Goal: Task Accomplishment & Management: Complete application form

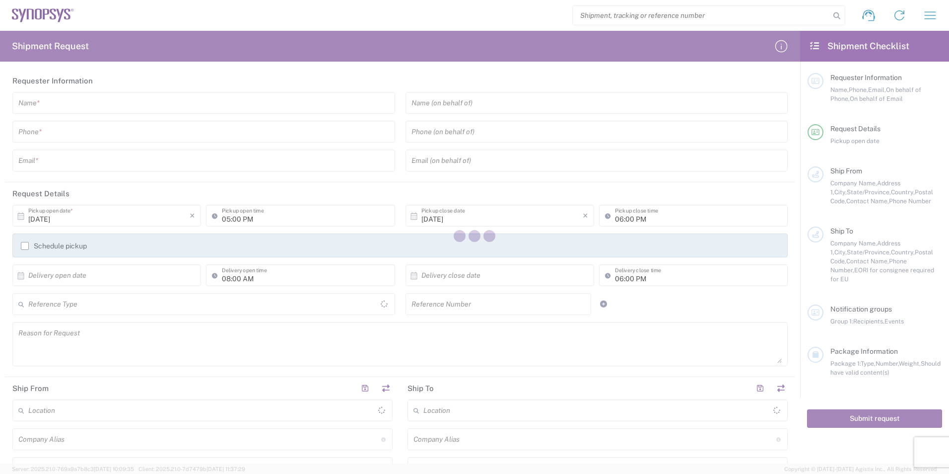
type input "[GEOGRAPHIC_DATA]"
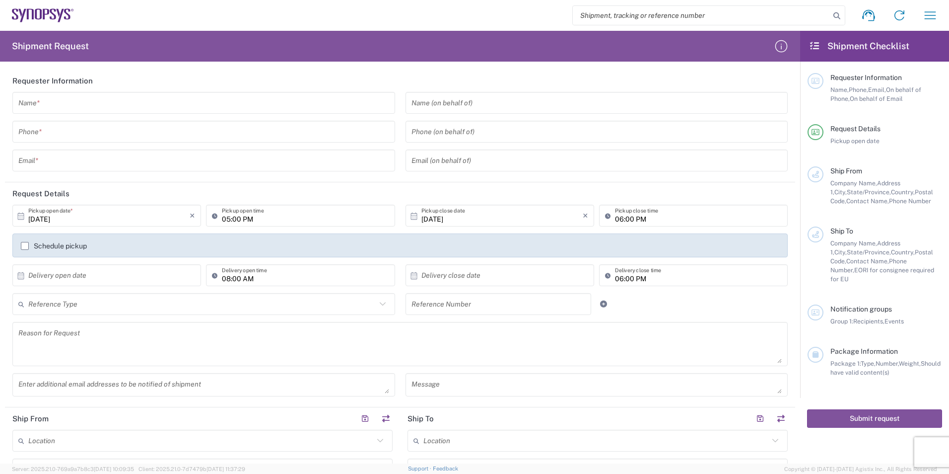
click at [145, 109] on input "text" at bounding box center [203, 102] width 371 height 17
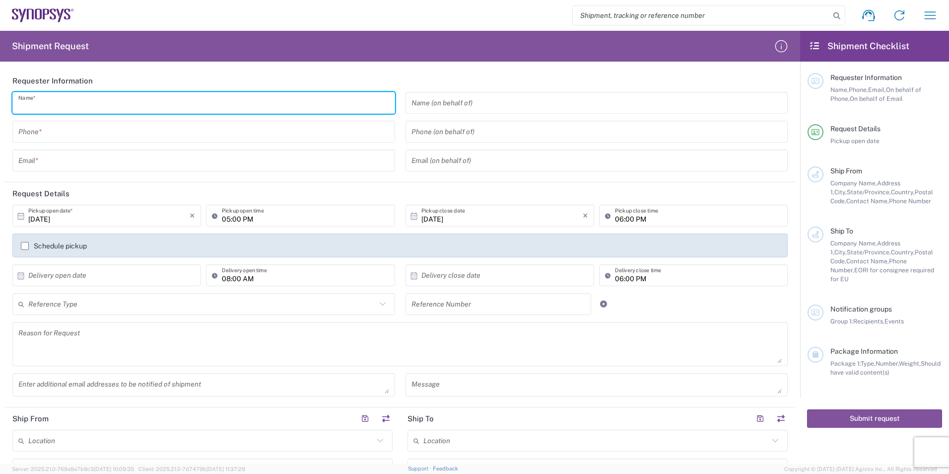
type input "[PERSON_NAME]"
type input "9495216200"
type input "[PERSON_NAME][EMAIL_ADDRESS][PERSON_NAME][DOMAIN_NAME]"
type input "EUROFINS EAG LABORATORIE"
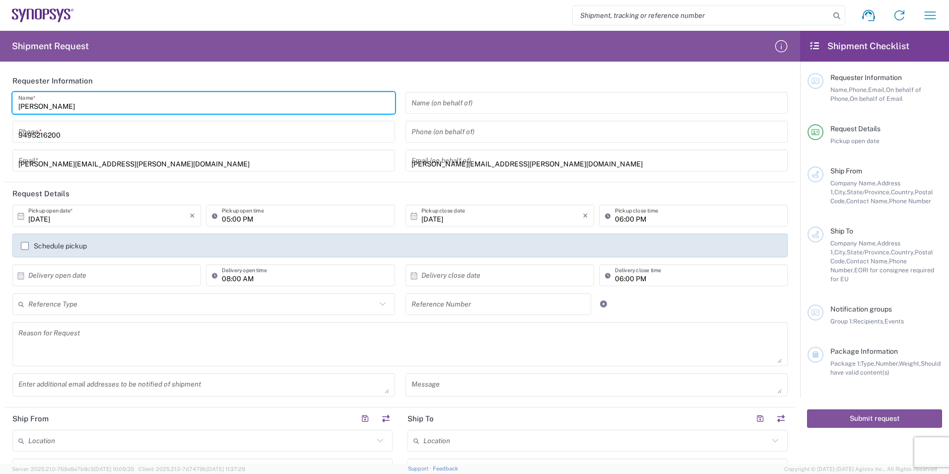
type input "EAG Laboratories"
type input "15 [PERSON_NAME]"
type input "Irvine"
type input "[US_STATE]"
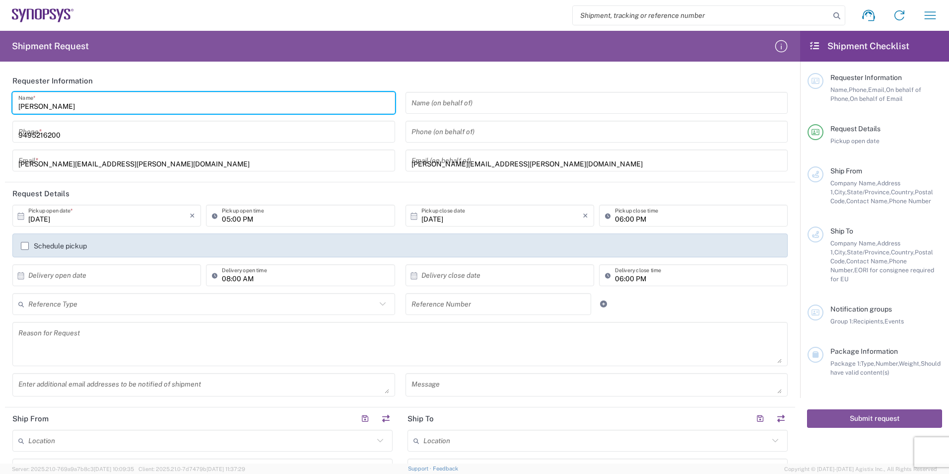
type input "92618"
type input "9495216200"
type input "[PERSON_NAME][EMAIL_ADDRESS][PERSON_NAME][DOMAIN_NAME]"
type input "SNPS [GEOGRAPHIC_DATA] UNIP. LDA. 2"
type input "SNPS [GEOGRAPHIC_DATA] UNIP. LDA."
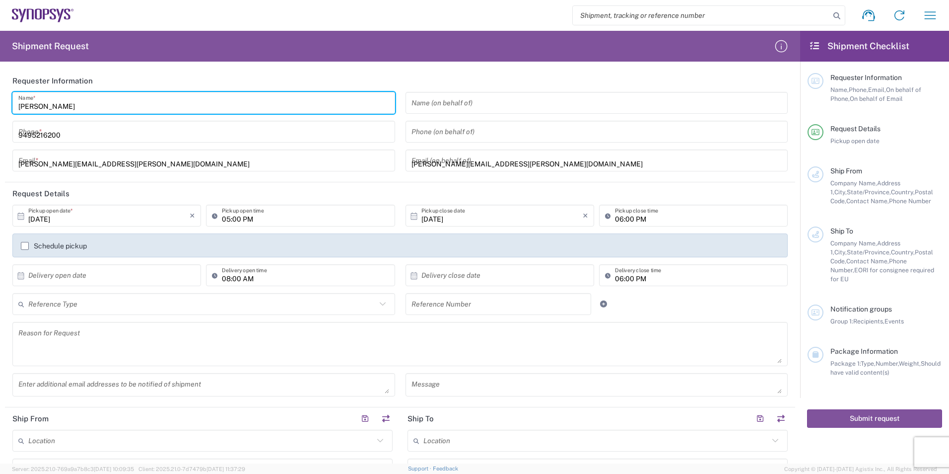
type input "[GEOGRAPHIC_DATA] EDIFICIO 4 PISO 2"
type input "[GEOGRAPHIC_DATA]"
type input "2740-267"
type input "351210440240"
type input "[PERSON_NAME][EMAIL_ADDRESS][PERSON_NAME][DOMAIN_NAME]"
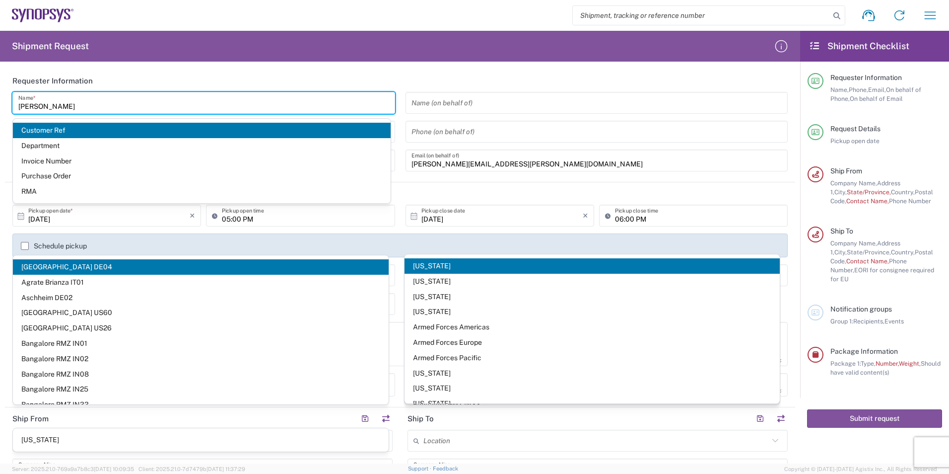
scroll to position [199, 0]
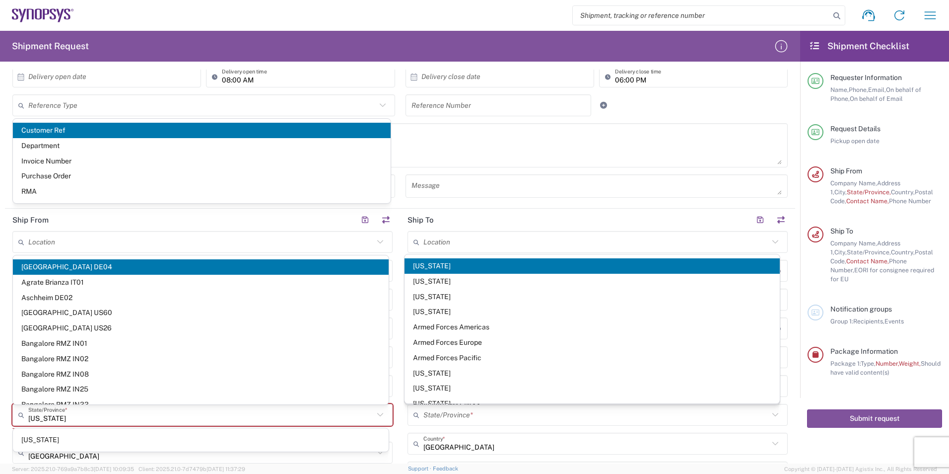
drag, startPoint x: 546, startPoint y: 219, endPoint x: 265, endPoint y: 260, distance: 284.0
click at [546, 219] on header "Ship To" at bounding box center [597, 219] width 395 height 22
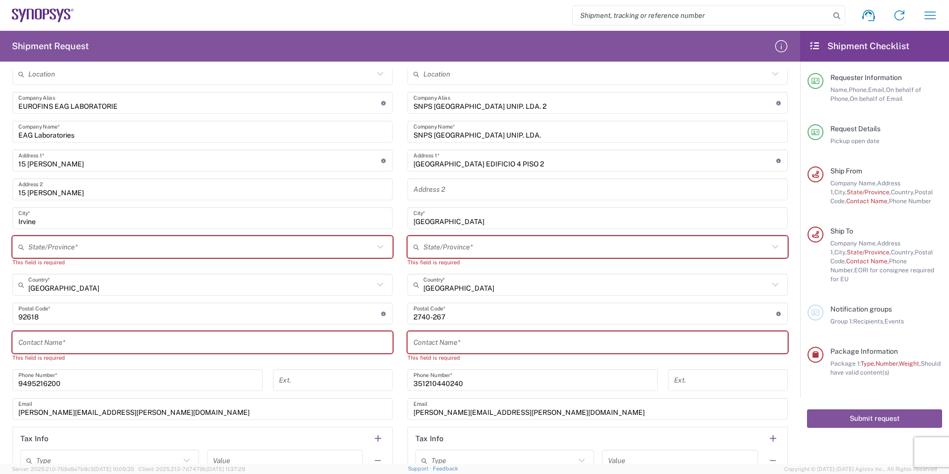
scroll to position [397, 0]
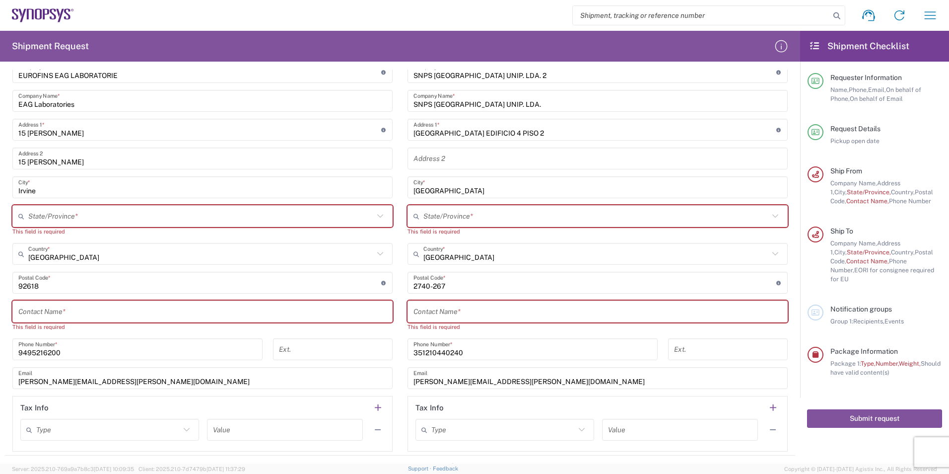
click at [454, 315] on input "text" at bounding box center [597, 311] width 368 height 17
paste input "[PERSON_NAME]"
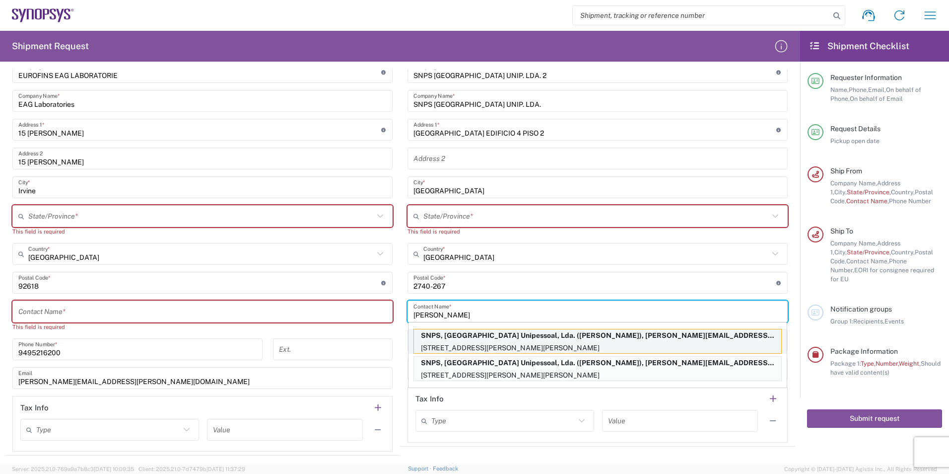
type input "[PERSON_NAME]"
click at [521, 349] on p "[STREET_ADDRESS][PERSON_NAME][PERSON_NAME]" at bounding box center [597, 348] width 367 height 12
type input "SNPS PORTUGAL LDA"
type input "SNPS, [GEOGRAPHIC_DATA] Unipessoal, Lda."
type input "[STREET_ADDRESS][PERSON_NAME]"
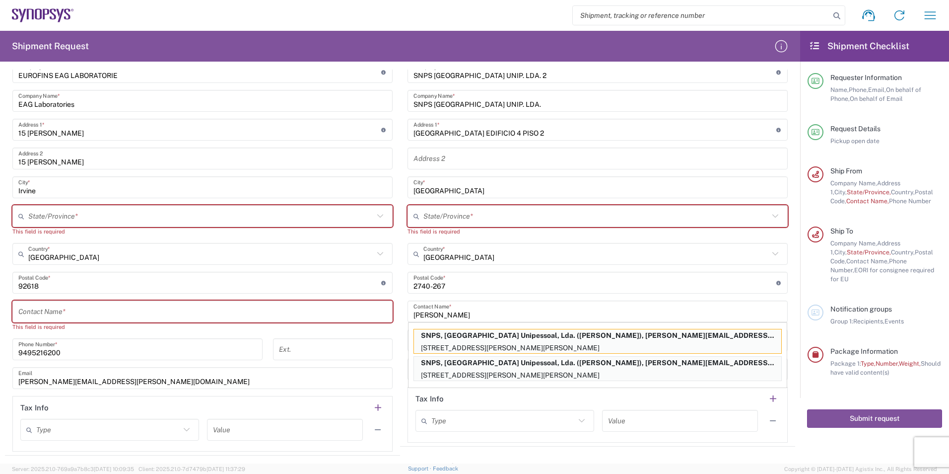
type input "Edificio das Technologias 3rd Floor"
type input "[PERSON_NAME]"
type input "[GEOGRAPHIC_DATA]"
type input "4470-605"
type input "[PERSON_NAME]"
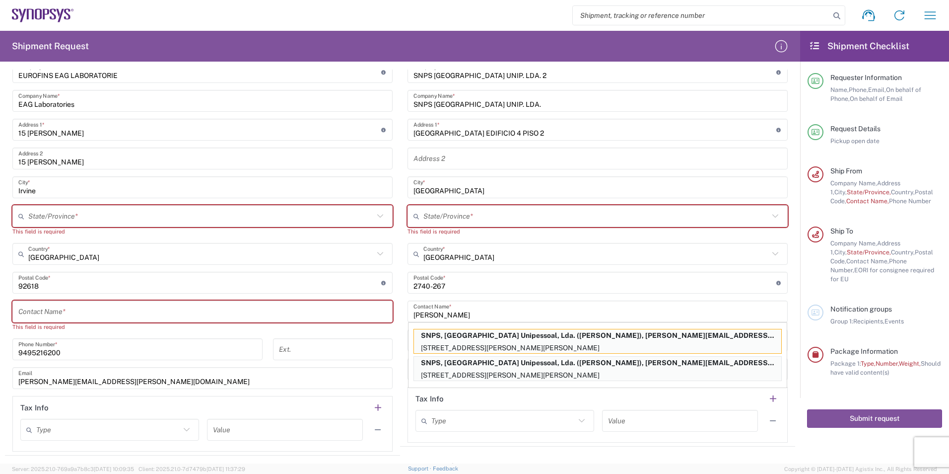
type input "[PHONE_NUMBER]"
type input "[PERSON_NAME][EMAIL_ADDRESS][DOMAIN_NAME]"
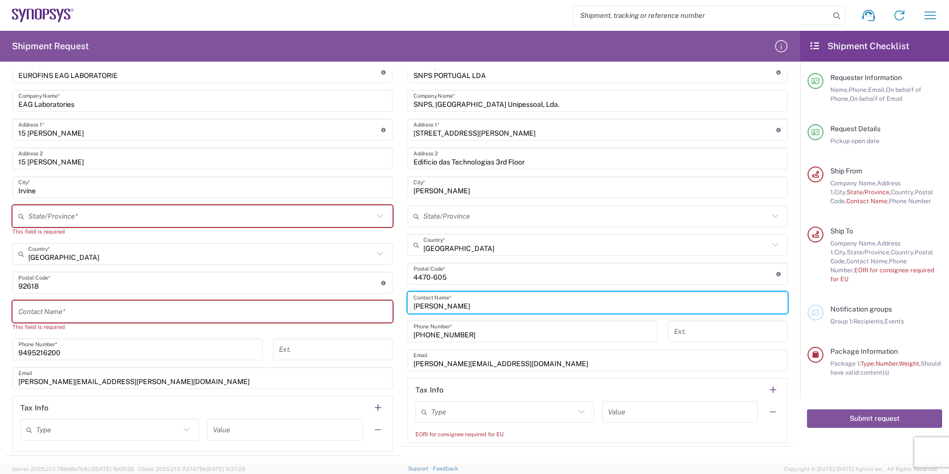
click at [135, 220] on input "text" at bounding box center [200, 215] width 345 height 17
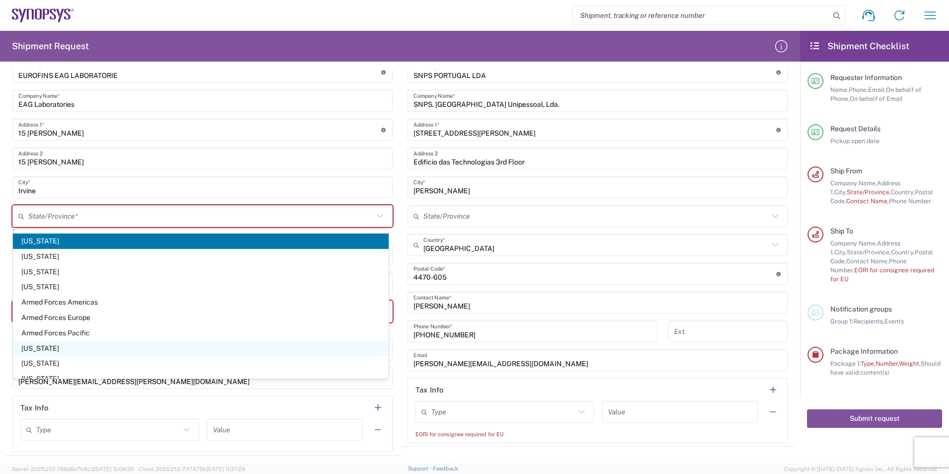
click at [44, 348] on span "[US_STATE]" at bounding box center [201, 348] width 376 height 15
type input "[US_STATE]"
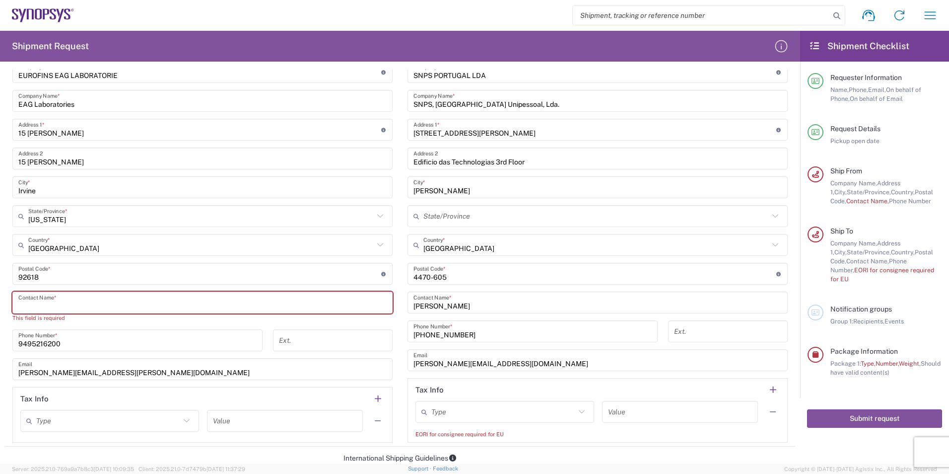
click at [75, 304] on input "text" at bounding box center [202, 302] width 368 height 17
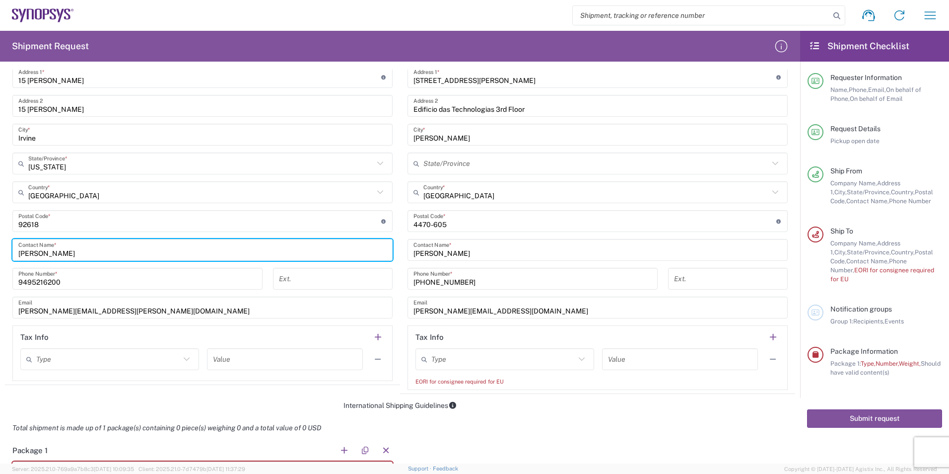
scroll to position [496, 0]
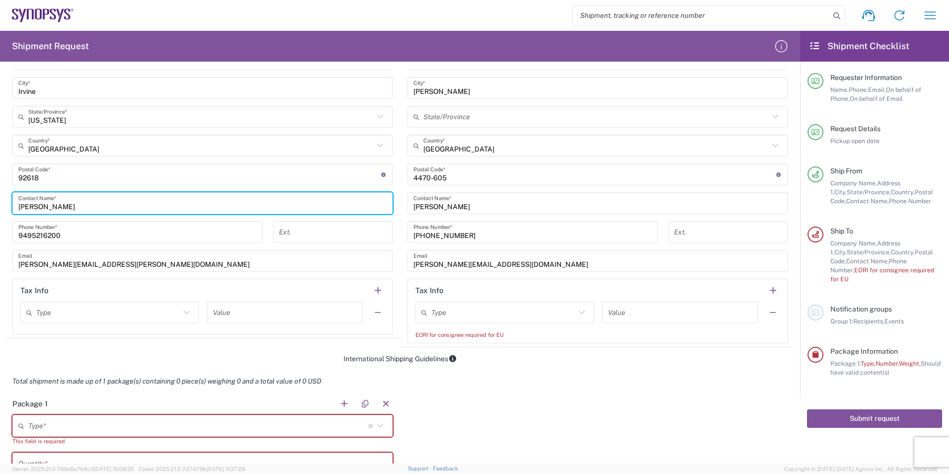
type input "[PERSON_NAME]"
click at [466, 311] on input "text" at bounding box center [503, 312] width 144 height 17
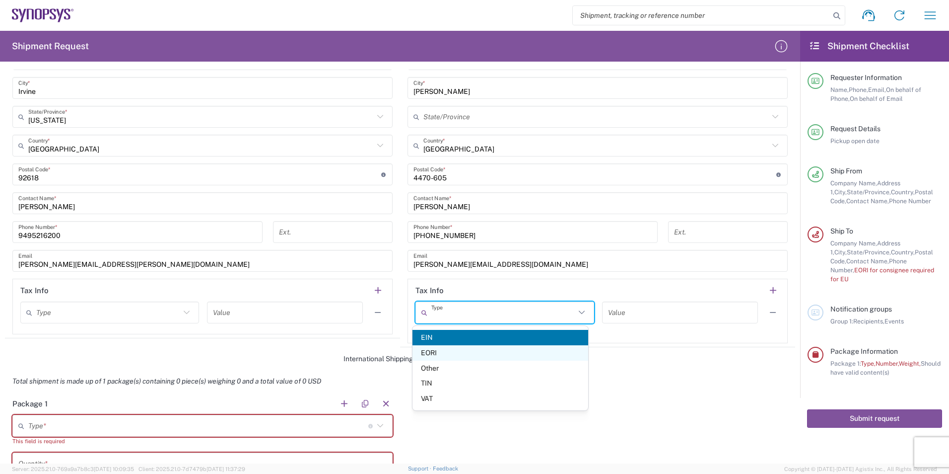
click at [459, 352] on span "EORI" at bounding box center [500, 352] width 176 height 15
type input "EORI"
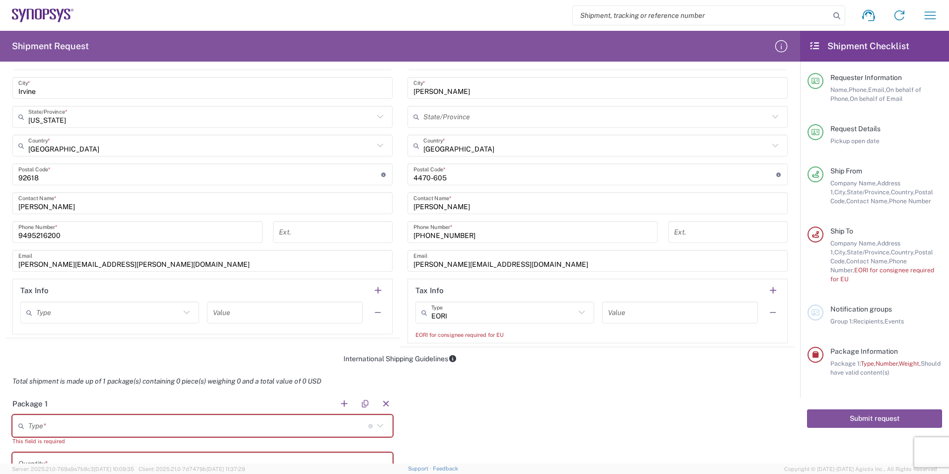
click at [644, 309] on input "text" at bounding box center [680, 312] width 144 height 17
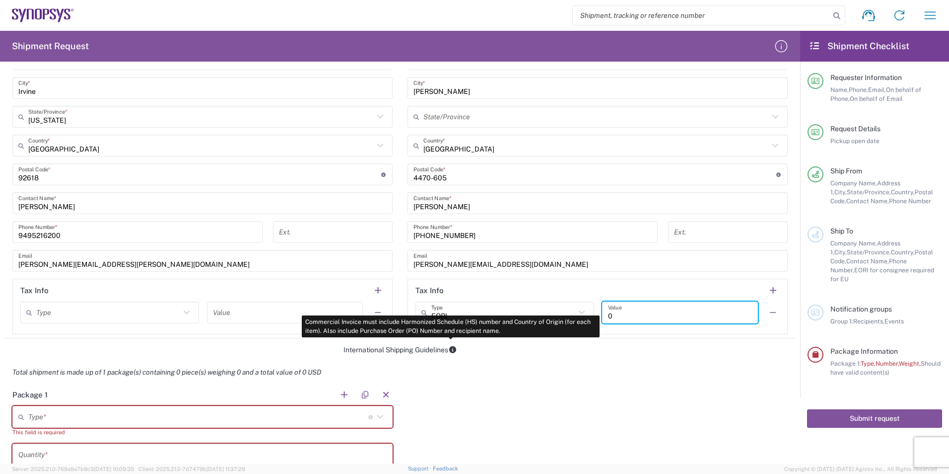
type input "0"
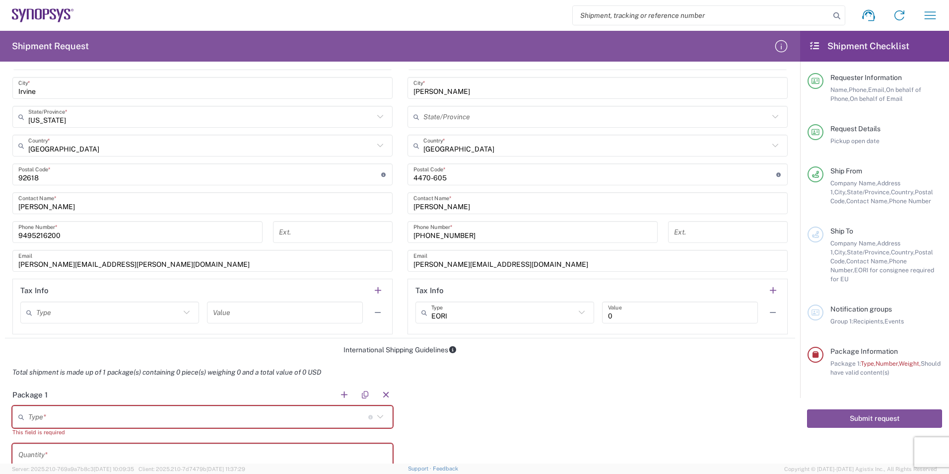
scroll to position [596, 0]
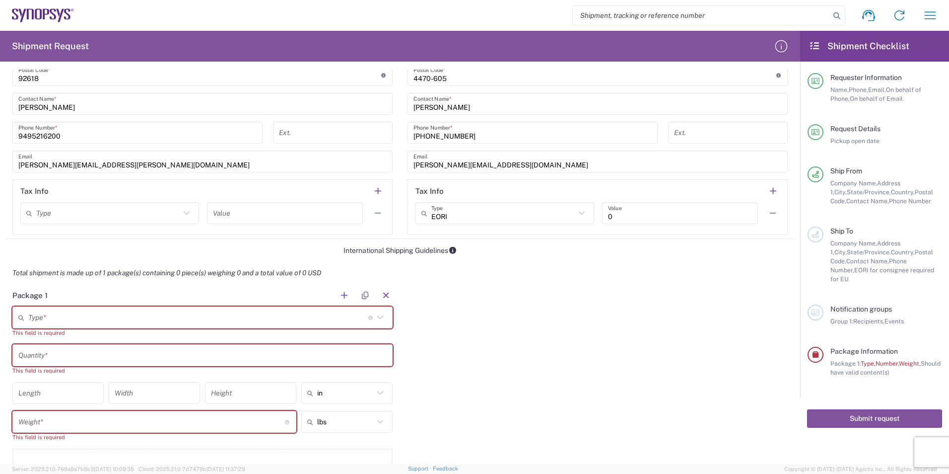
click at [43, 321] on input "text" at bounding box center [198, 317] width 340 height 17
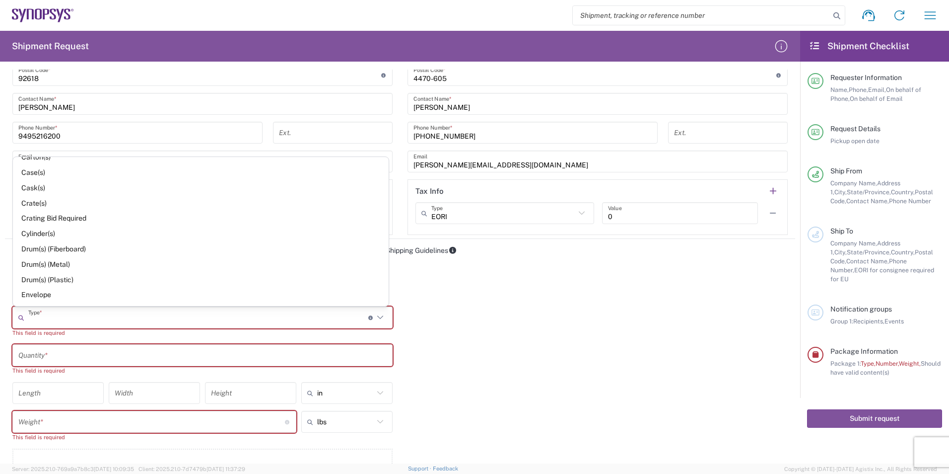
scroll to position [248, 0]
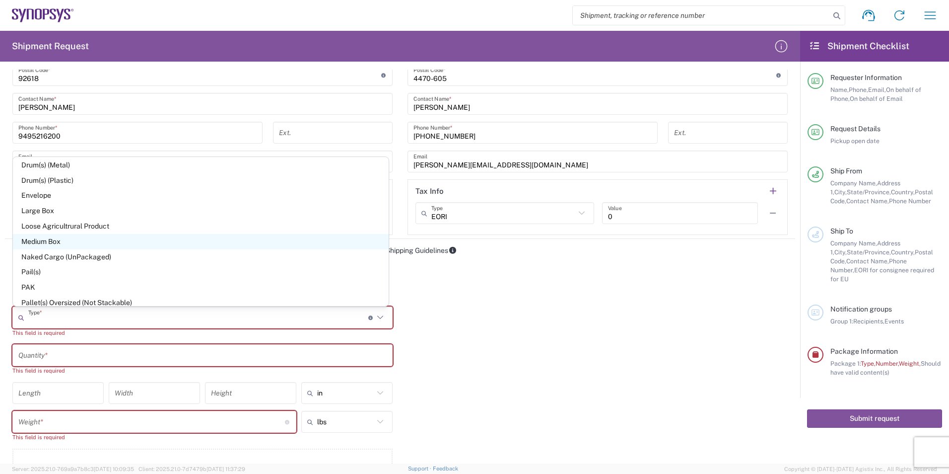
click at [69, 245] on span "Medium Box" at bounding box center [201, 241] width 376 height 15
type input "Medium Box"
type input "13"
type input "11.5"
type input "2.5"
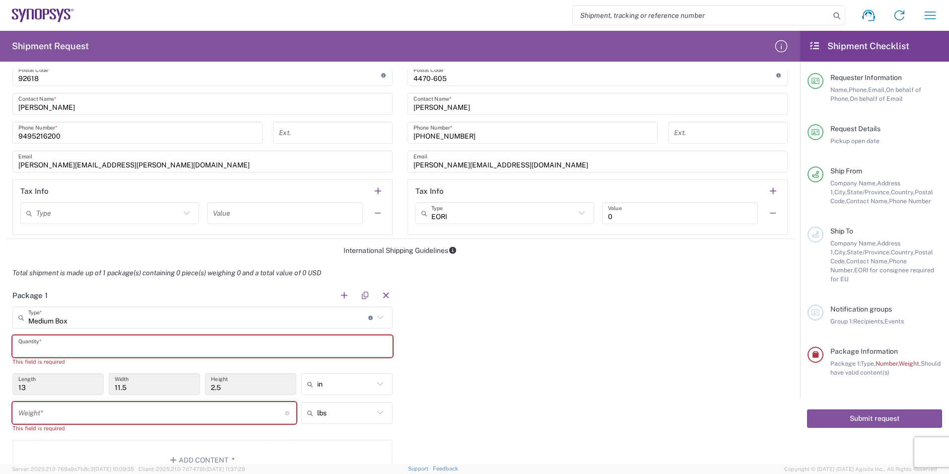
click at [35, 349] on input "text" at bounding box center [202, 346] width 368 height 17
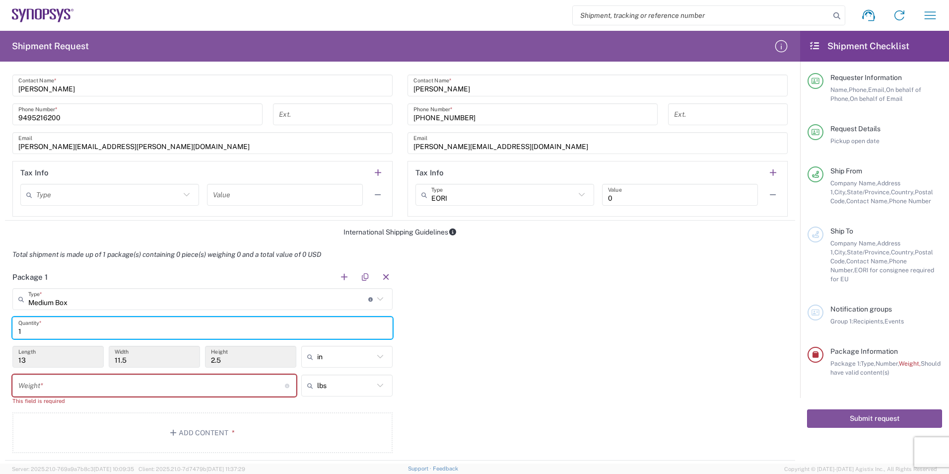
scroll to position [645, 0]
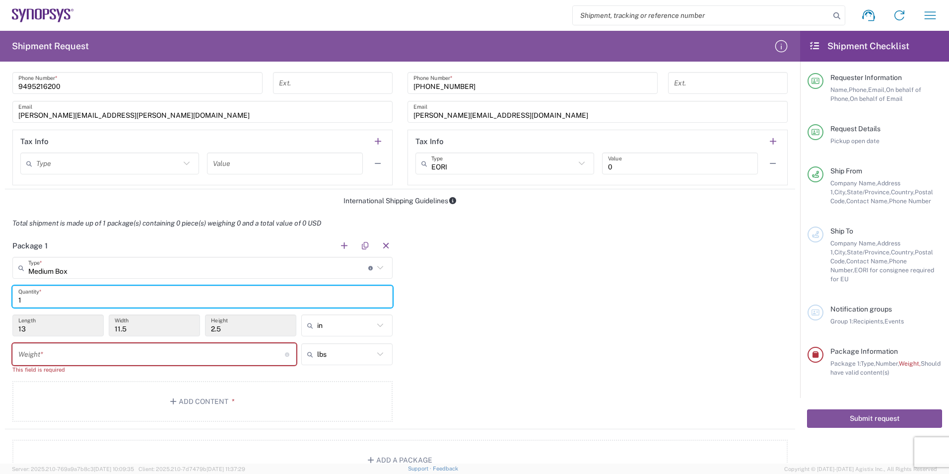
type input "1"
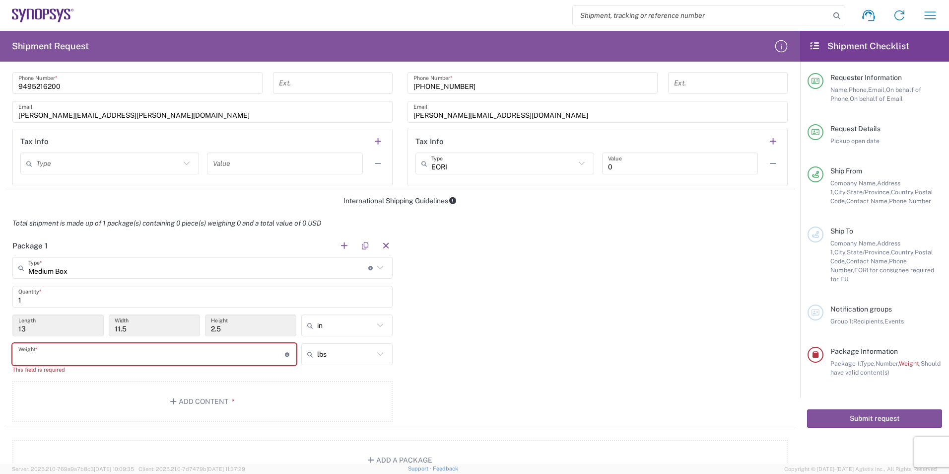
click at [53, 348] on input "number" at bounding box center [151, 353] width 267 height 17
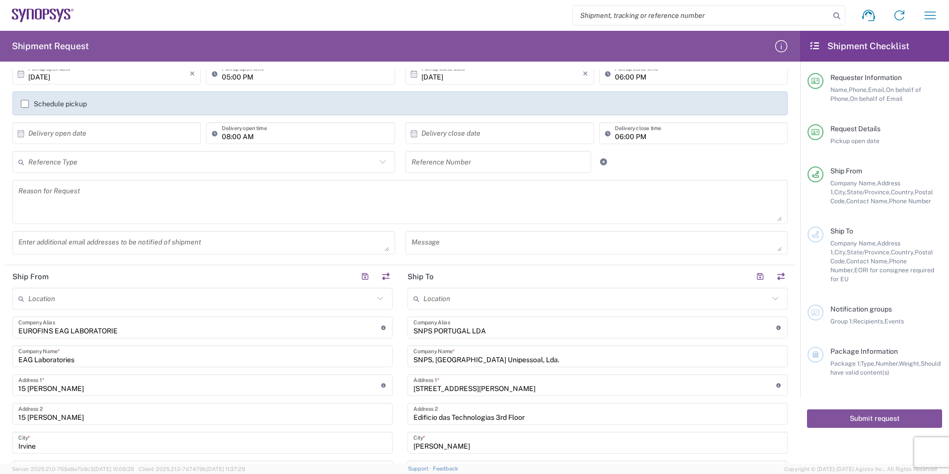
scroll to position [99, 0]
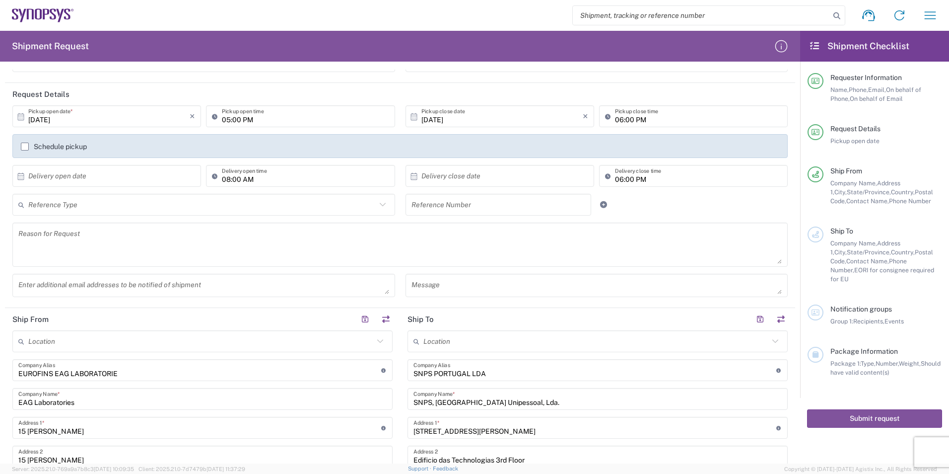
type input "2"
click at [472, 202] on input "text" at bounding box center [499, 204] width 174 height 17
paste input "M0QZD273_Synopsys G323-DPHY"
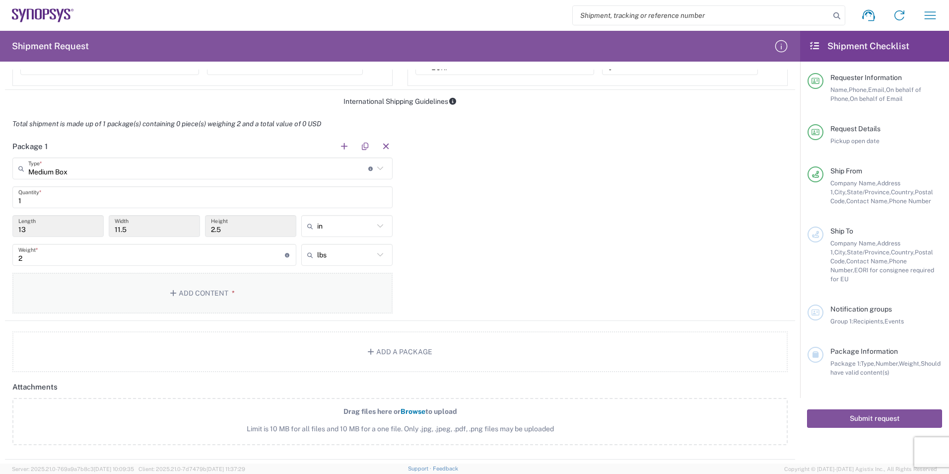
scroll to position [794, 0]
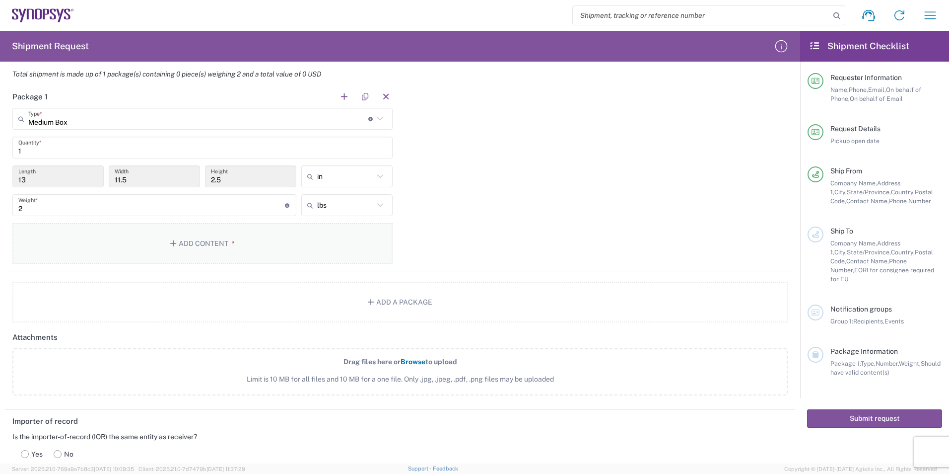
type input "M0QZD273_Synopsys G323-DPHY"
click at [182, 261] on button "Add Content *" at bounding box center [202, 243] width 380 height 41
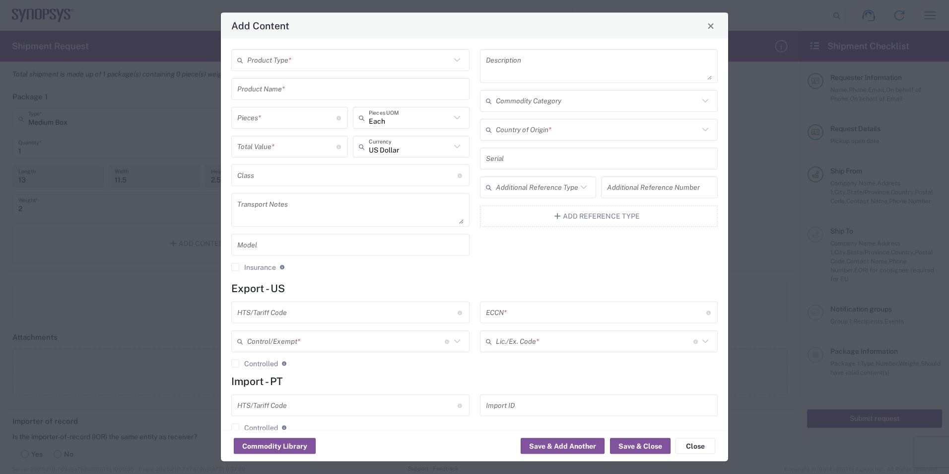
click at [282, 59] on input "text" at bounding box center [349, 59] width 204 height 17
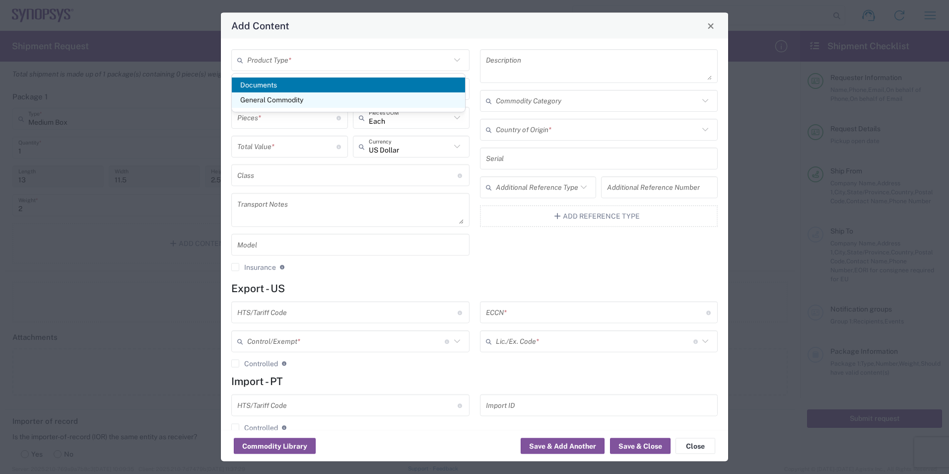
click at [277, 98] on span "General Commodity" at bounding box center [348, 99] width 233 height 15
type input "General Commodity"
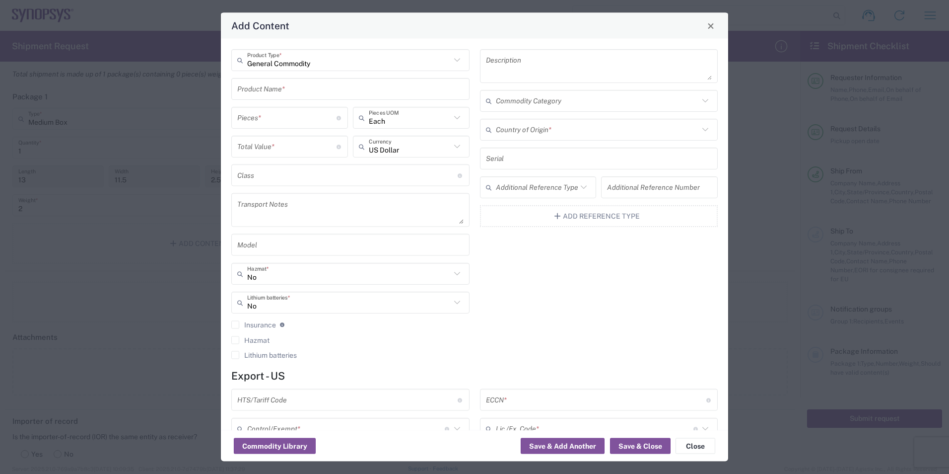
click at [269, 89] on input "text" at bounding box center [350, 88] width 226 height 17
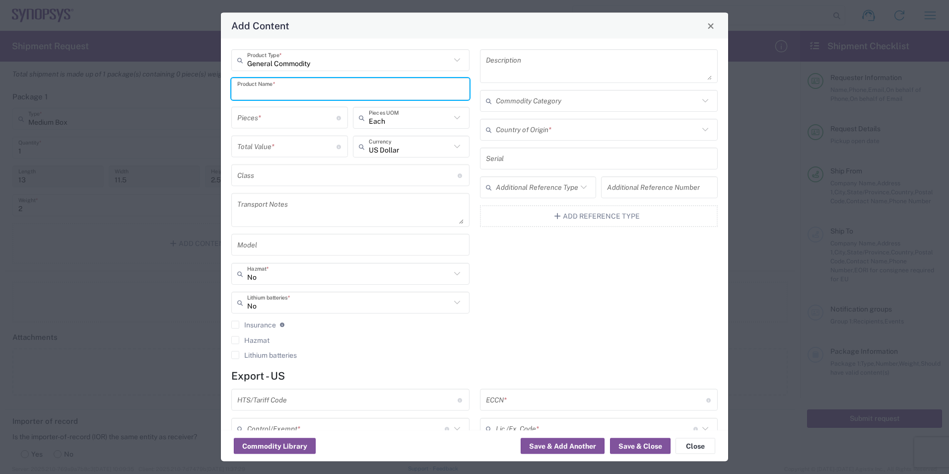
paste input "M0QZD273_Synopsys G323-DPHY"
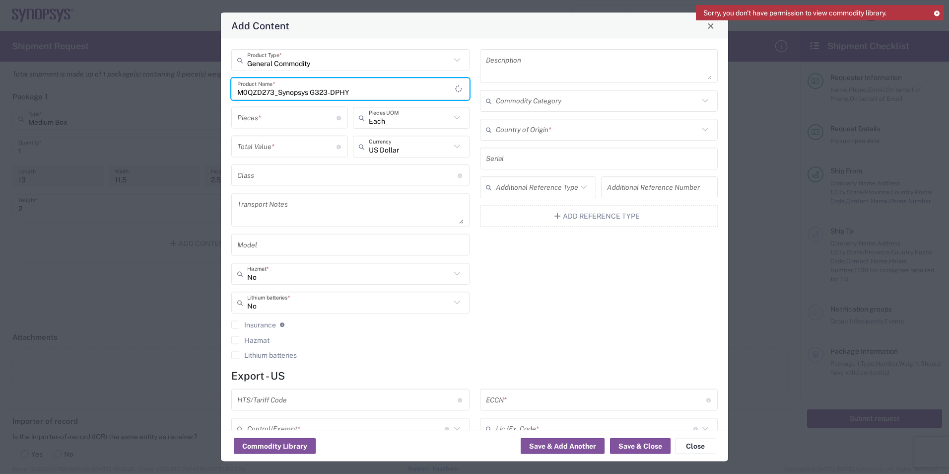
type input "M0QZD273_Synopsys G323-DPHY"
click at [276, 117] on input "number" at bounding box center [286, 117] width 99 height 17
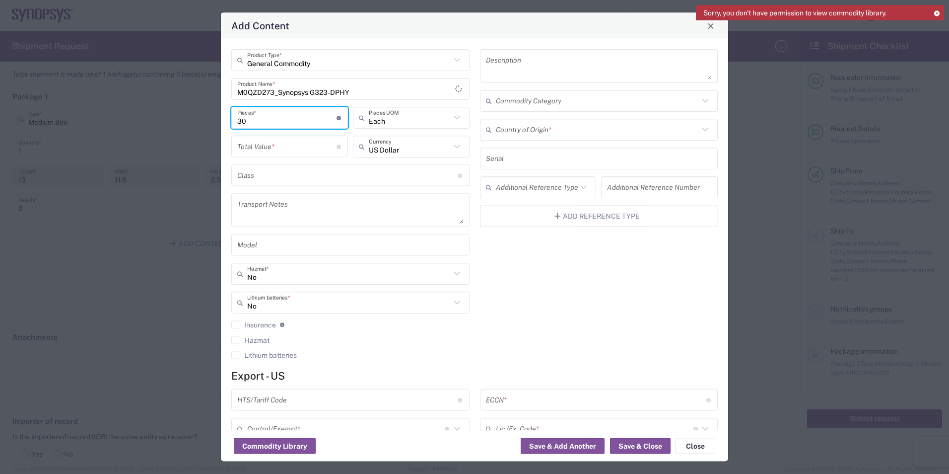
type input "30"
click at [271, 148] on input "number" at bounding box center [286, 145] width 99 height 17
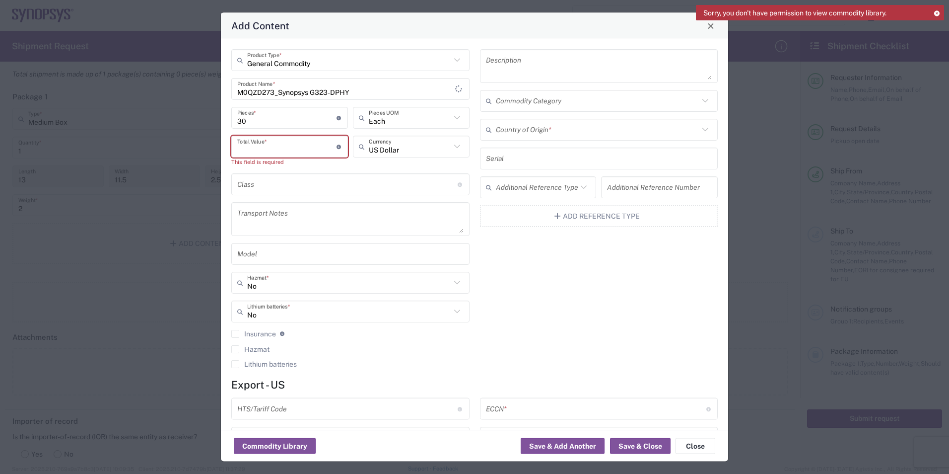
click at [255, 143] on input "number" at bounding box center [286, 145] width 99 height 17
paste input "22471"
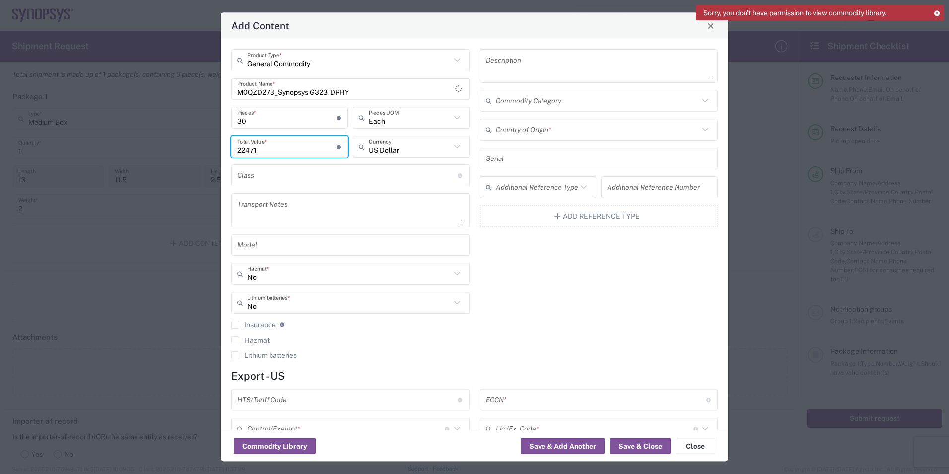
type input "22471"
click at [298, 215] on textarea at bounding box center [350, 210] width 226 height 28
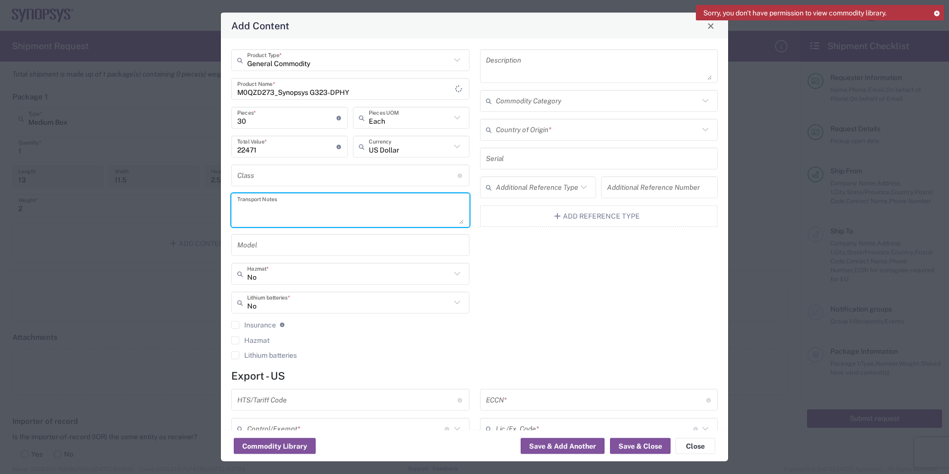
paste textarea "Values to declare in the invoice: - 30 x CDPHY Testchip [G323], 30 x $550= $16,…"
type textarea "Values to declare in the invoice: - 30 x CDPHY Testchip [G323], 30 x $550= $16,…"
drag, startPoint x: 351, startPoint y: 211, endPoint x: 189, endPoint y: 132, distance: 181.2
click at [189, 132] on div "Add Content General Commodity Product Type * M0QZD273_Synopsys G323-DPHY Produc…" at bounding box center [474, 237] width 949 height 474
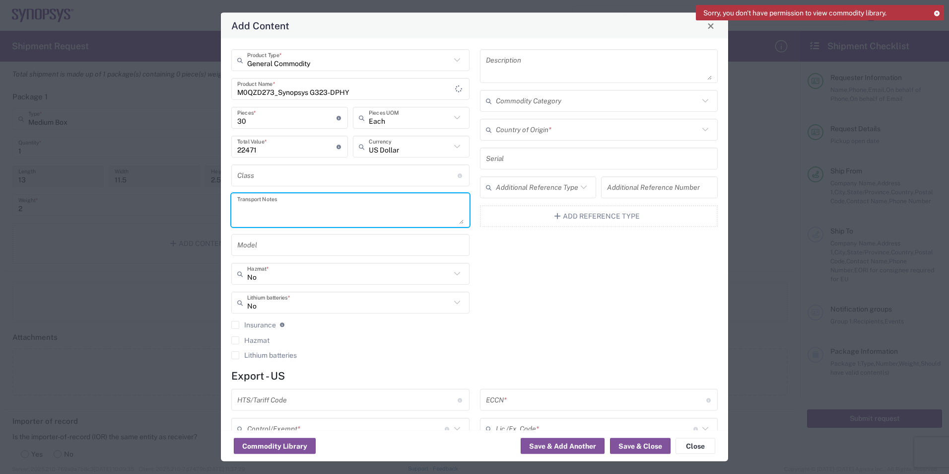
click at [534, 292] on div "Description Commodity Category Country of Origin * Serial Additional Reference …" at bounding box center [599, 207] width 249 height 317
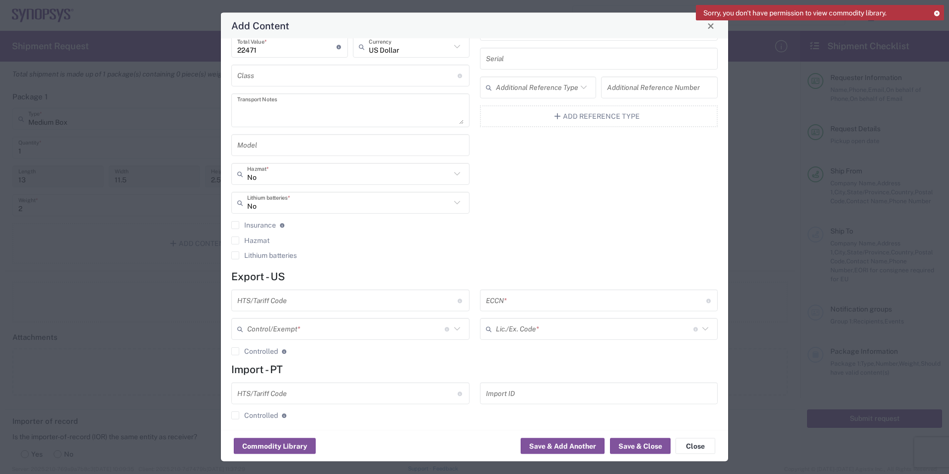
scroll to position [107, 0]
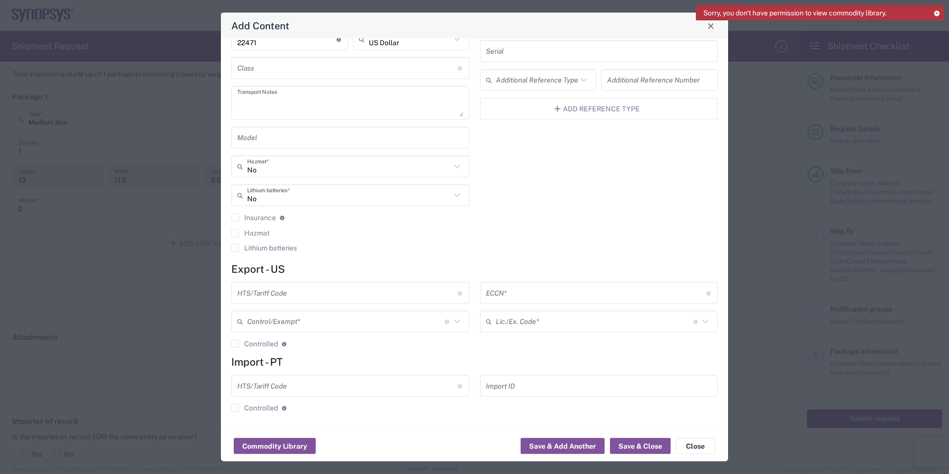
click at [288, 294] on input "text" at bounding box center [347, 292] width 220 height 17
paste input "8542.39.0010"
type input "8542.39.0010"
click at [292, 324] on input "text" at bounding box center [346, 321] width 198 height 17
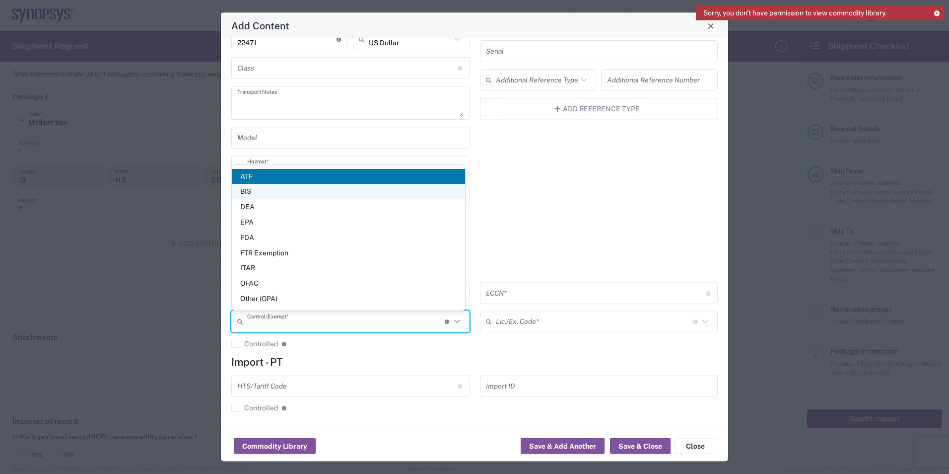
click at [267, 189] on span "BIS" at bounding box center [348, 191] width 233 height 15
type input "BIS"
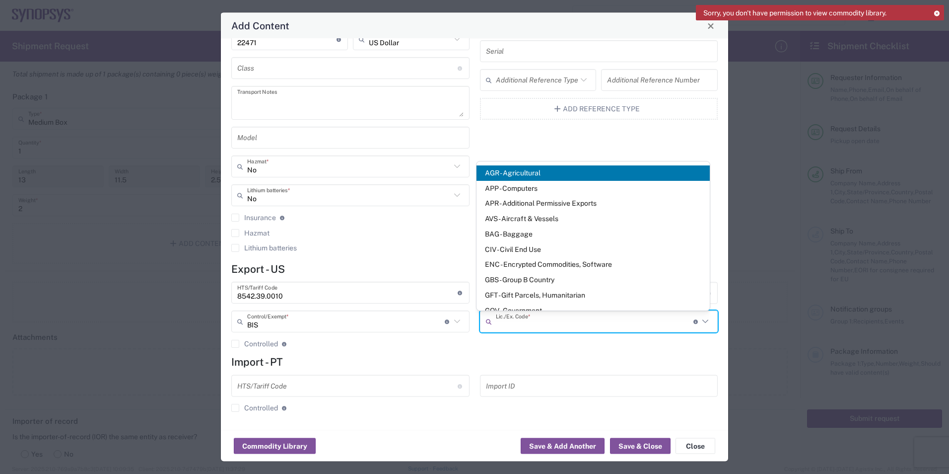
click at [551, 322] on input "text" at bounding box center [595, 321] width 198 height 17
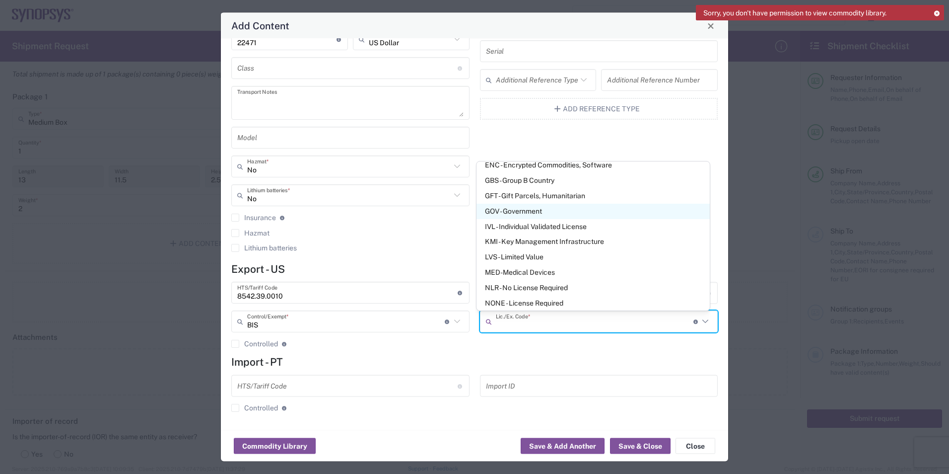
scroll to position [149, 0]
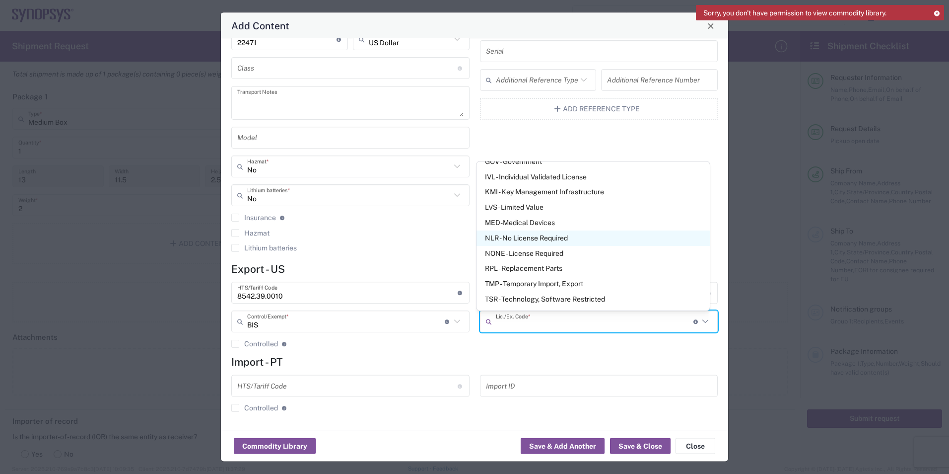
click at [521, 239] on span "NLR - No License Required" at bounding box center [593, 237] width 233 height 15
type input "NLR - No License Required"
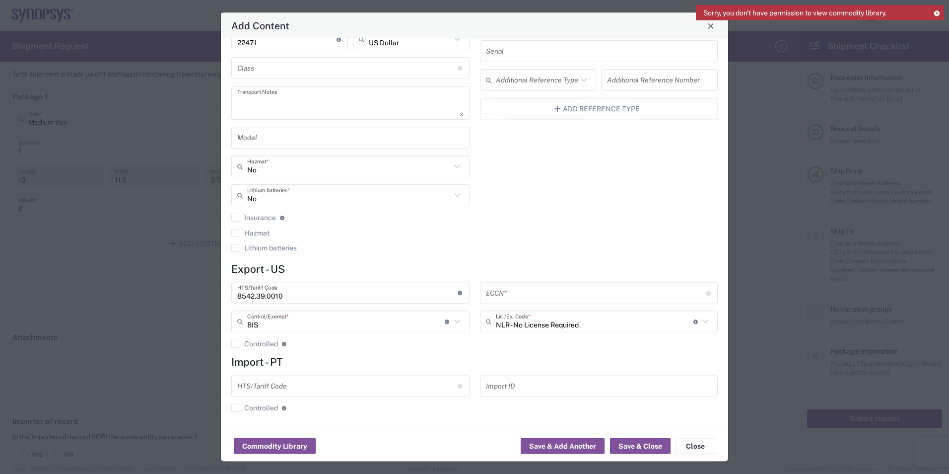
drag, startPoint x: 452, startPoint y: 347, endPoint x: 450, endPoint y: 341, distance: 6.8
click at [451, 347] on agx-checkbox-control "Controlled Governmental control of exports for statistical, strategic and suppl…" at bounding box center [350, 344] width 238 height 9
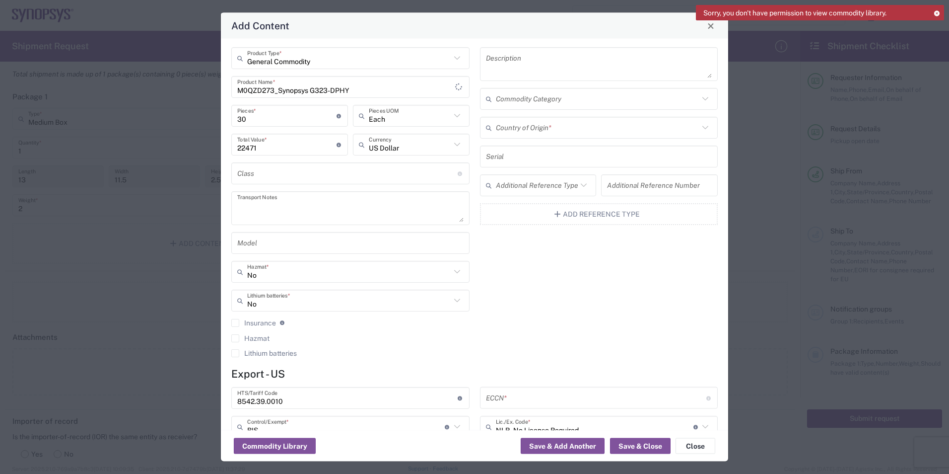
scroll to position [0, 0]
click at [282, 199] on textarea at bounding box center [350, 210] width 226 height 28
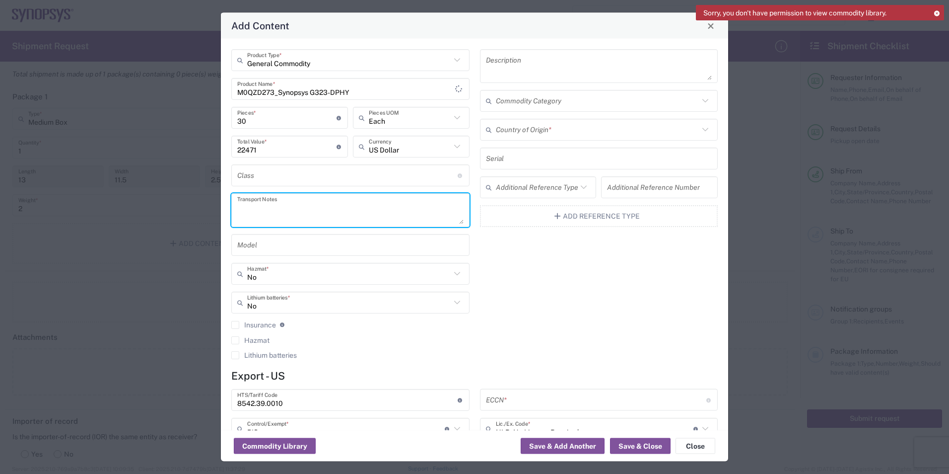
paste textarea "PO4800008268 (Synopsys Portugal - [GEOGRAPHIC_DATA])."
type textarea "PO4800008268 (Synopsys Portugal - [GEOGRAPHIC_DATA])."
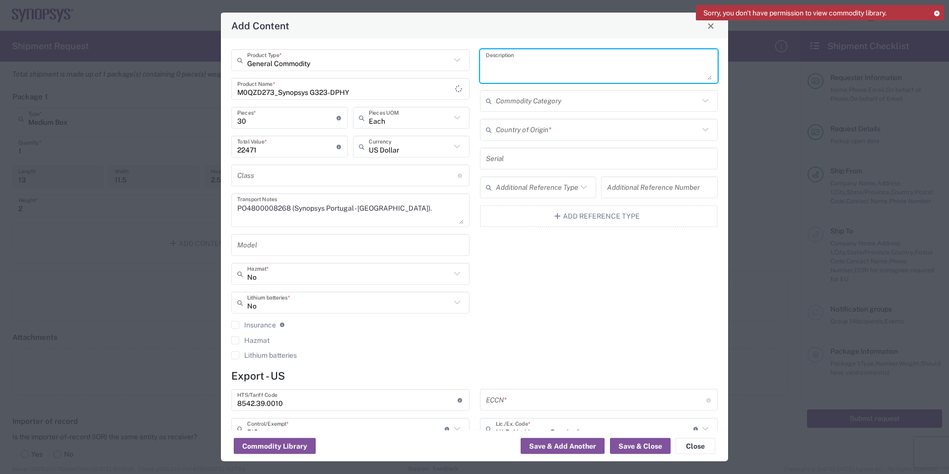
click at [532, 67] on textarea at bounding box center [599, 66] width 226 height 28
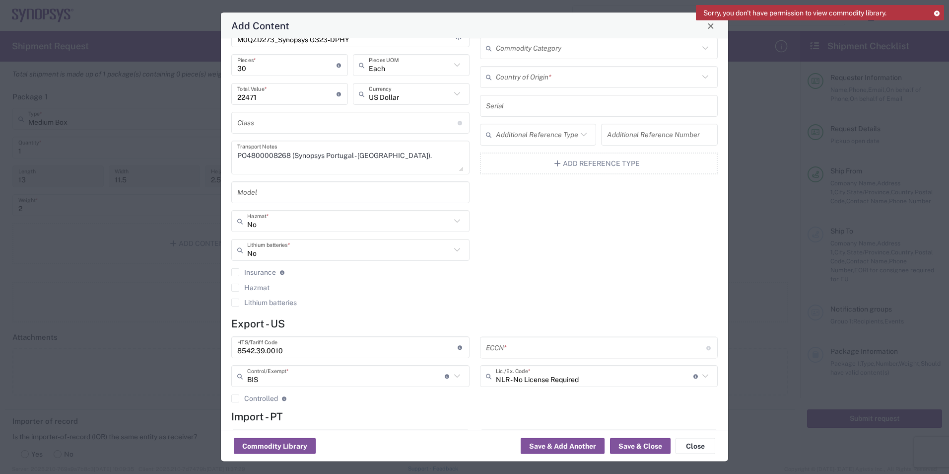
scroll to position [107, 0]
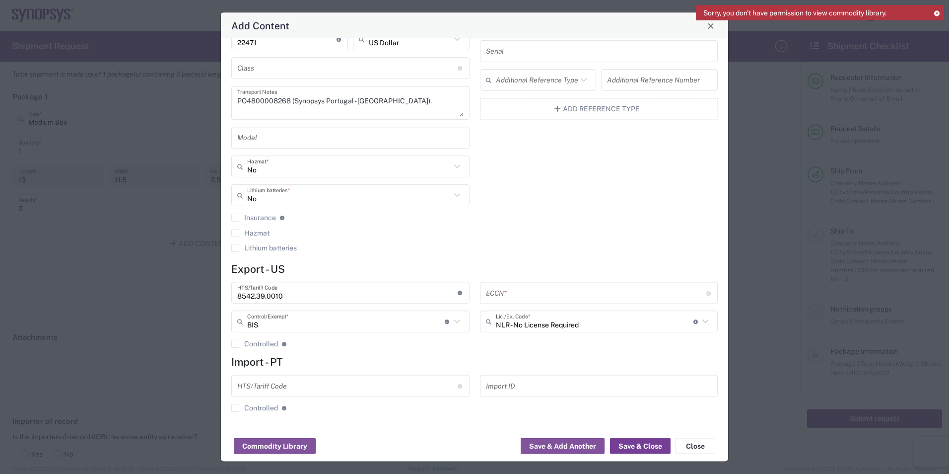
click at [630, 448] on button "Save & Close" at bounding box center [640, 446] width 61 height 16
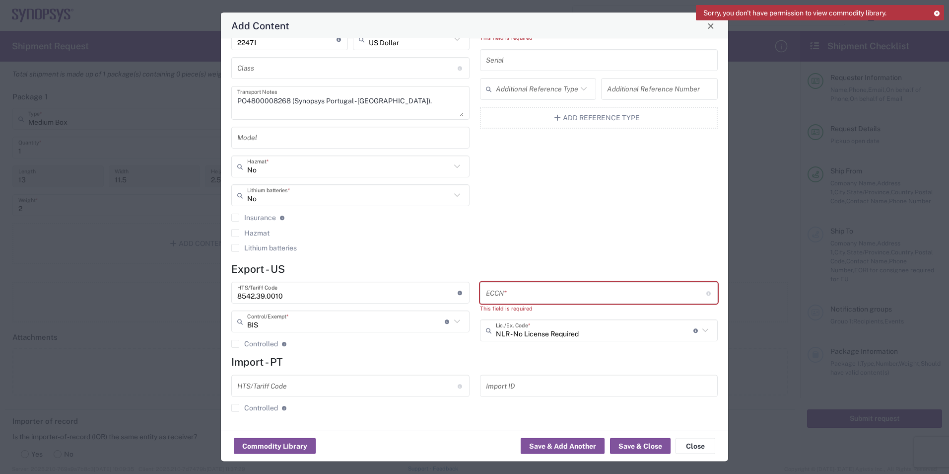
click at [504, 300] on input "text" at bounding box center [596, 292] width 220 height 17
click at [517, 299] on input "text" at bounding box center [596, 292] width 220 height 17
click at [508, 290] on input "text" at bounding box center [596, 292] width 220 height 17
click at [595, 299] on input "text" at bounding box center [596, 292] width 220 height 17
paste input "3A991"
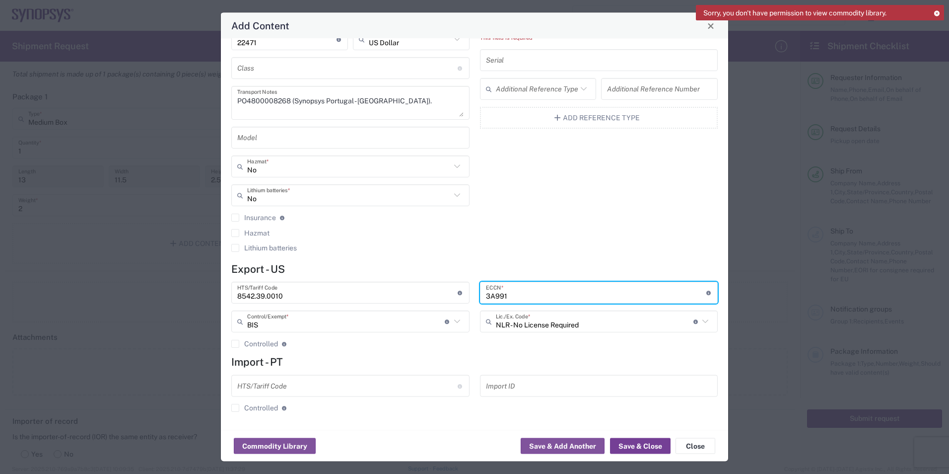
type input "3A991"
click at [630, 449] on button "Save & Close" at bounding box center [640, 446] width 61 height 16
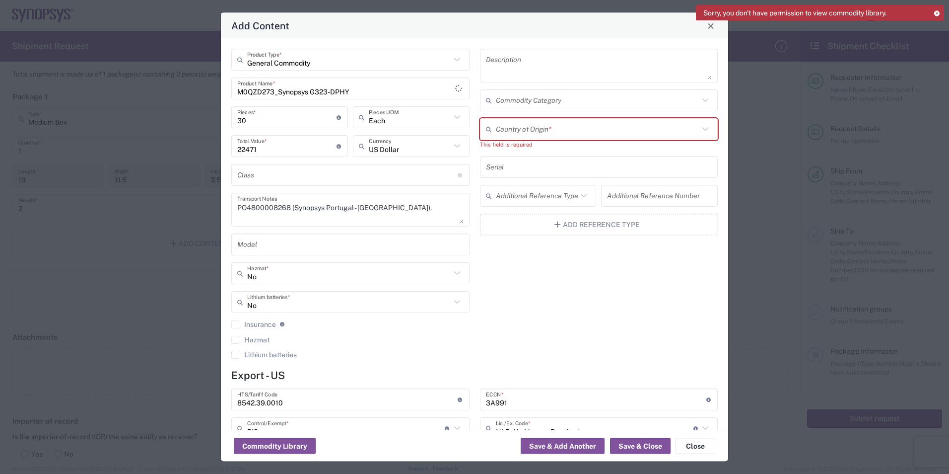
scroll to position [0, 0]
click at [538, 130] on input "text" at bounding box center [598, 129] width 204 height 17
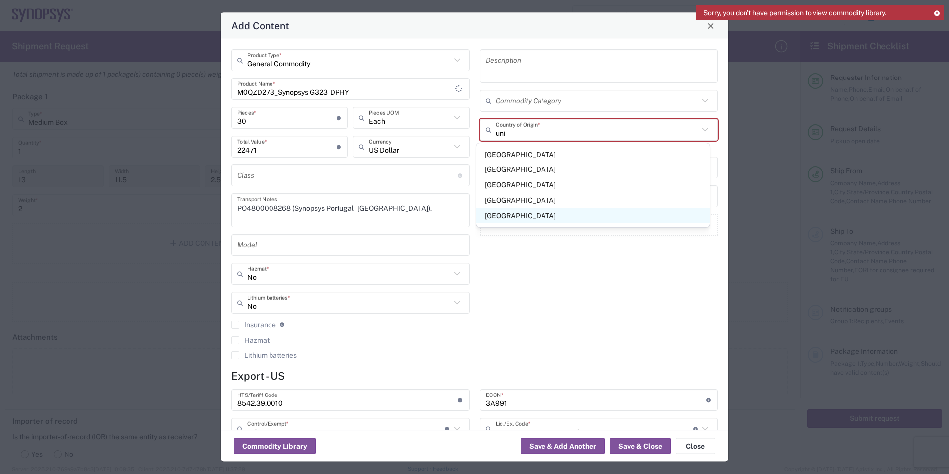
click at [528, 216] on span "[GEOGRAPHIC_DATA]" at bounding box center [593, 215] width 233 height 15
type input "[GEOGRAPHIC_DATA]"
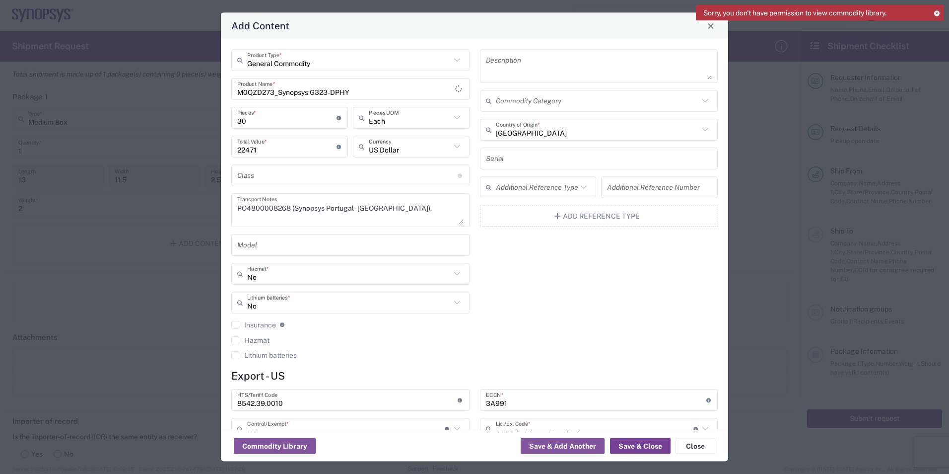
click at [633, 447] on button "Save & Close" at bounding box center [640, 446] width 61 height 16
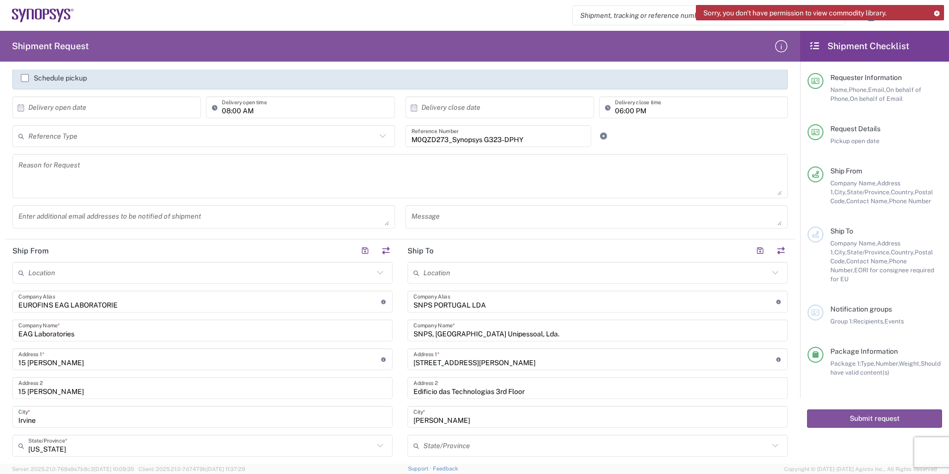
scroll to position [50, 0]
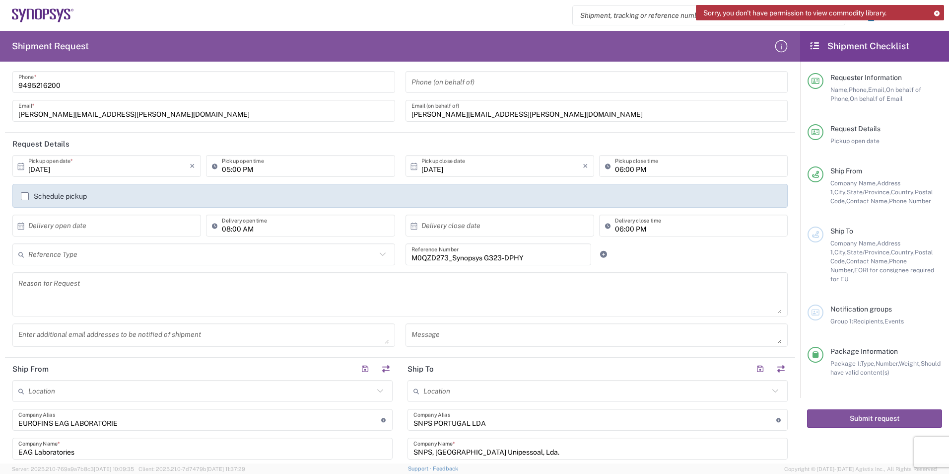
click at [522, 260] on input "M0QZD273_Synopsys G323-DPHY" at bounding box center [499, 254] width 174 height 17
paste input "PO4800008268 (Synopsys [GEOGRAPHIC_DATA] - [GEOGRAPHIC_DATA])"
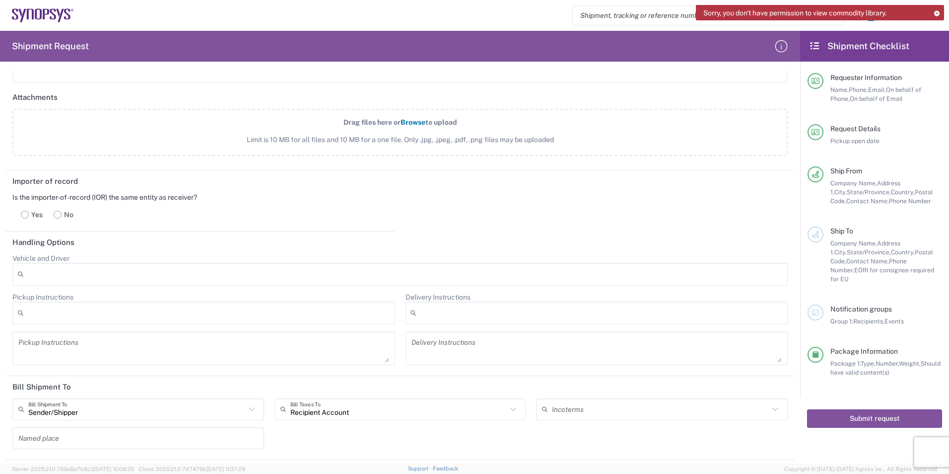
scroll to position [1153, 0]
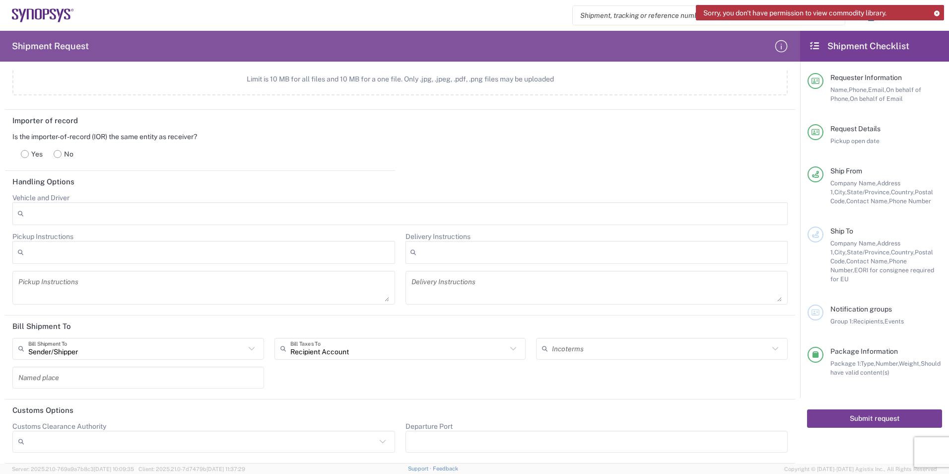
type input "M0QZD273_Synopsys G323-DPHY I PO4800008268 (Synopsys [GEOGRAPHIC_DATA] - [GEOGR…"
click at [859, 409] on button "Submit request" at bounding box center [874, 418] width 135 height 18
